Goal: Check status: Check status

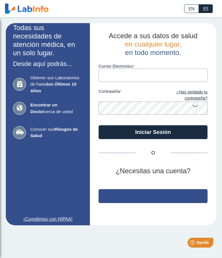
click at [157, 195] on button "Regístrate" at bounding box center [153, 196] width 109 height 14
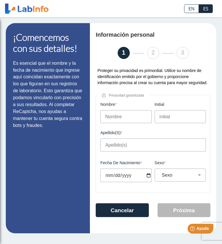
click at [113, 123] on input "Nombre" at bounding box center [125, 116] width 51 height 13
type input "[PERSON_NAME]"
click at [116, 152] on input "Apellido(s)" at bounding box center [153, 145] width 106 height 13
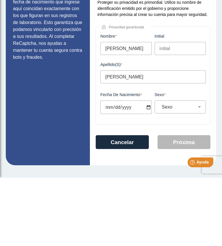
type input "[PERSON_NAME]"
click at [111, 169] on input "Fecha de Nacimiento" at bounding box center [125, 176] width 51 height 14
type input "[DATE]"
select select
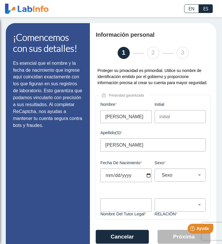
click at [144, 182] on input "[DATE]" at bounding box center [125, 176] width 51 height 14
click at [118, 182] on input "[DATE]" at bounding box center [125, 176] width 51 height 14
type input "[DATE]"
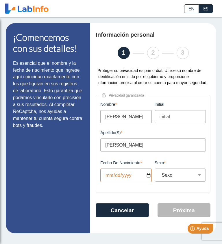
type input "[DATE]"
select select
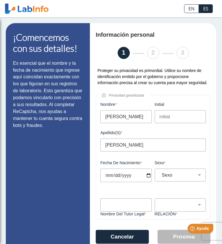
type input "[DATE]"
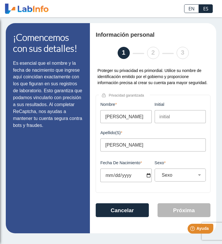
click at [199, 178] on select "Sexo Masculino Femenino" at bounding box center [183, 176] width 46 height 6
select select "F"
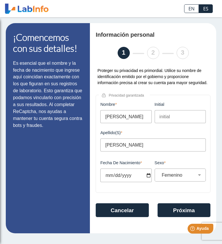
click at [183, 217] on button "Próxima" at bounding box center [184, 211] width 53 height 14
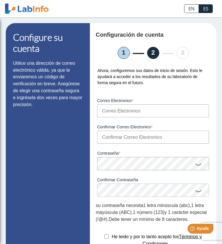
click at [111, 113] on input "Correo Electronico" at bounding box center [153, 111] width 112 height 13
type input "[EMAIL_ADDRESS][DOMAIN_NAME]"
click at [116, 142] on input "Confirmar Correo Electronico" at bounding box center [153, 137] width 112 height 13
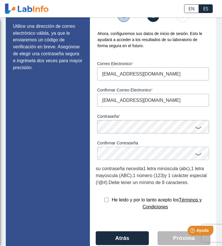
scroll to position [38, 0]
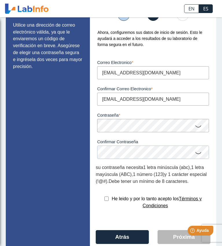
type input "[EMAIL_ADDRESS][DOMAIN_NAME]"
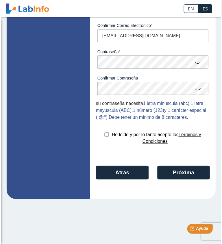
scroll to position [109, 0]
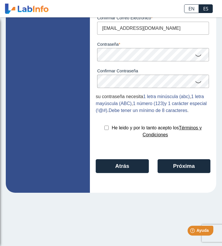
click at [107, 130] on input "checkbox" at bounding box center [107, 128] width 4 height 4
checkbox input "true"
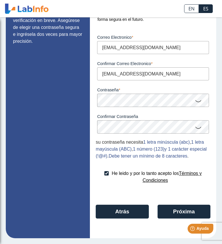
scroll to position [65, 0]
click at [183, 213] on button "Próxima" at bounding box center [184, 212] width 53 height 14
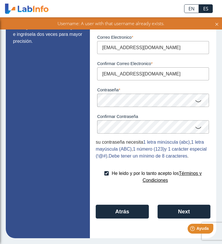
click at [216, 26] on icon at bounding box center [217, 23] width 5 height 6
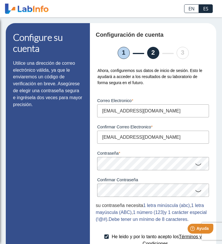
scroll to position [0, 0]
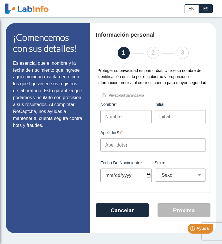
click at [131, 217] on button "Cancelar" at bounding box center [122, 211] width 53 height 14
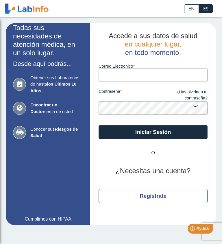
click at [111, 75] on input "Correo Electronico" at bounding box center [153, 75] width 109 height 13
type input "[EMAIL_ADDRESS][DOMAIN_NAME]"
click at [200, 95] on link "¿Has olvidado tu contraseña?" at bounding box center [180, 95] width 54 height 12
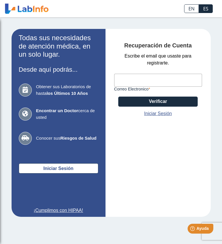
click at [128, 81] on input "Correo Electronico" at bounding box center [158, 80] width 88 height 13
type input "[EMAIL_ADDRESS][DOMAIN_NAME]"
click at [168, 101] on button "Verificar" at bounding box center [158, 102] width 80 height 10
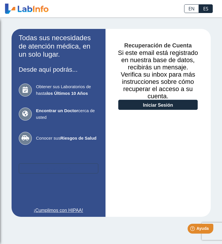
click at [68, 166] on button "Iniciar Sesión" at bounding box center [59, 169] width 80 height 10
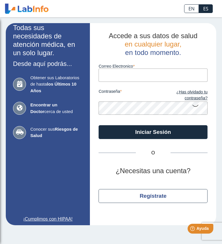
click at [118, 78] on input "Correo Electronico" at bounding box center [153, 75] width 109 height 13
type input "[EMAIL_ADDRESS][DOMAIN_NAME]"
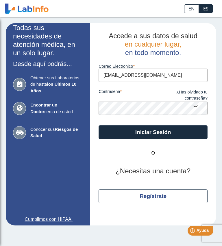
click at [164, 132] on button "Iniciar Sesión" at bounding box center [153, 132] width 109 height 14
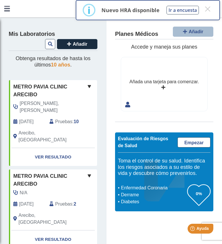
click at [68, 148] on link "Ver Resultado" at bounding box center [53, 157] width 88 height 18
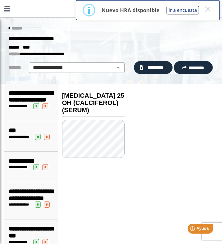
click at [33, 102] on span "**********" at bounding box center [31, 96] width 44 height 13
click at [159, 66] on span "*********" at bounding box center [155, 68] width 21 height 6
